Goal: Task Accomplishment & Management: Complete application form

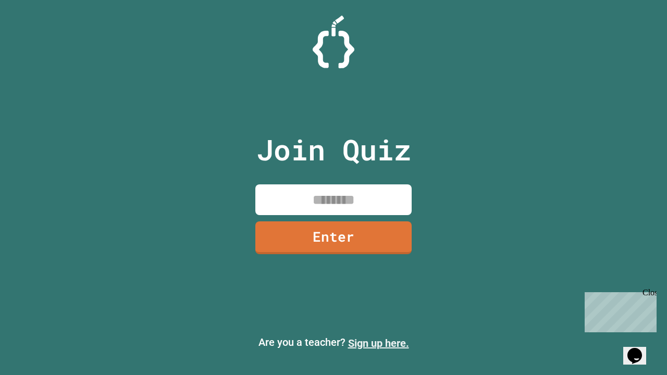
click at [378, 344] on link "Sign up here." at bounding box center [378, 343] width 61 height 13
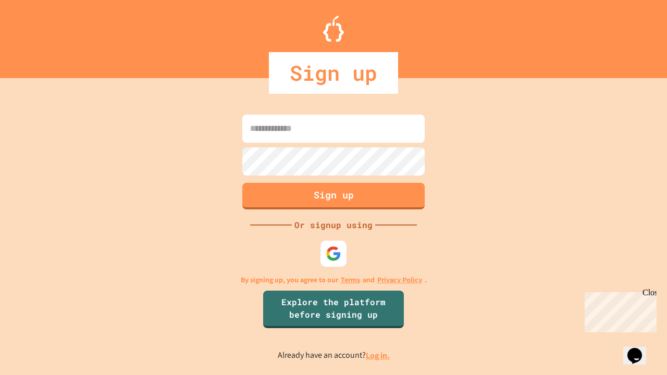
click at [378, 356] on link "Log in." at bounding box center [378, 355] width 24 height 11
